Goal: Navigation & Orientation: Find specific page/section

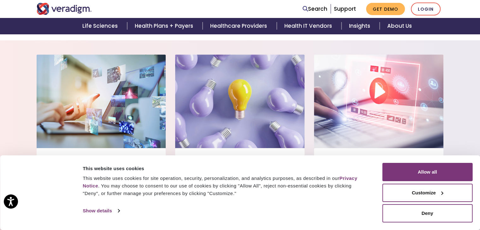
scroll to position [487, 0]
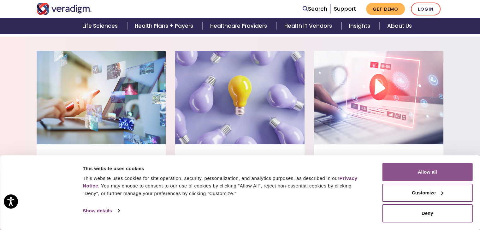
click at [426, 176] on button "Allow all" at bounding box center [427, 172] width 90 height 18
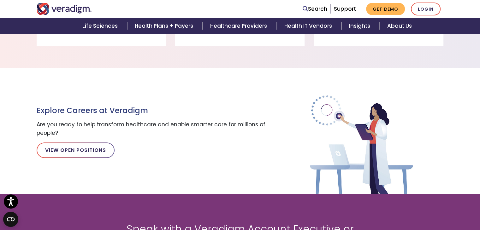
scroll to position [686, 0]
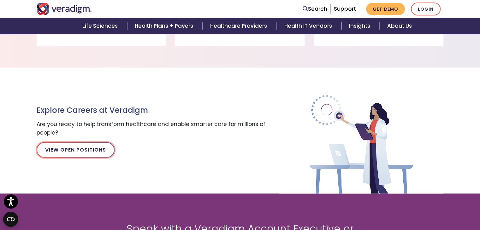
click at [91, 151] on link "View Open Positions" at bounding box center [76, 149] width 78 height 15
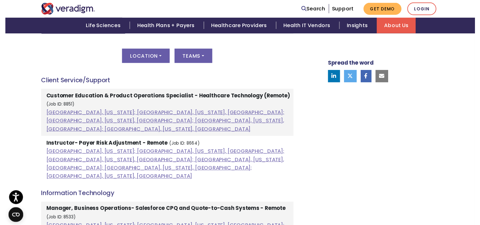
scroll to position [334, 0]
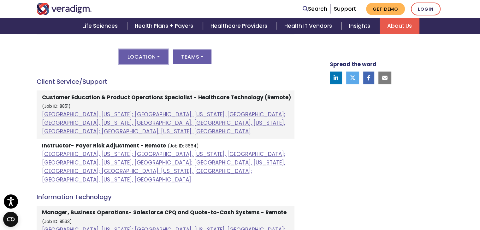
click at [151, 56] on button "Location" at bounding box center [143, 57] width 49 height 15
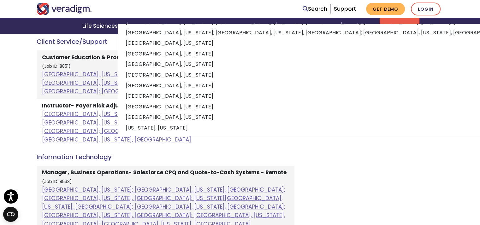
scroll to position [379, 0]
